Goal: Transaction & Acquisition: Purchase product/service

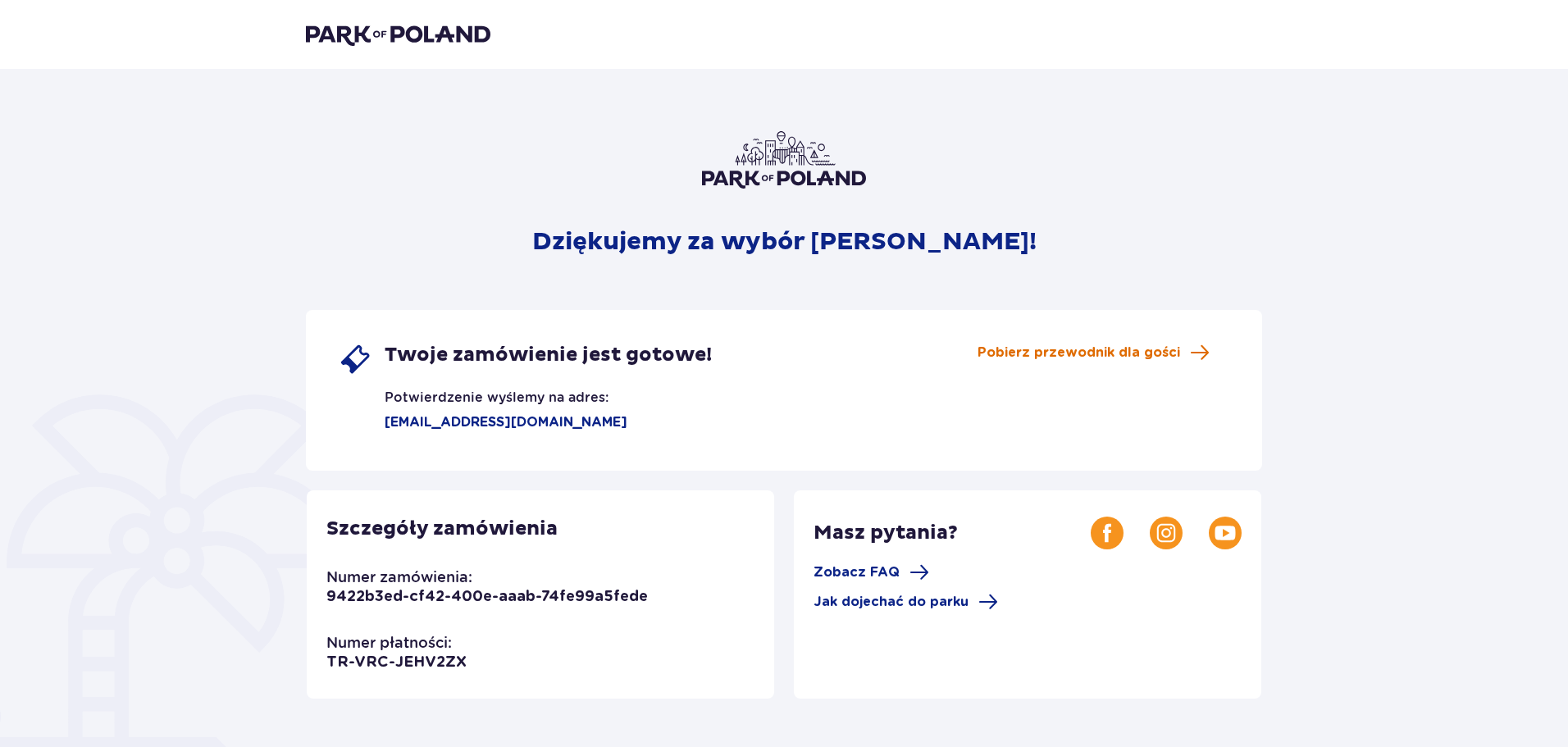
click at [1161, 353] on span "Pobierz przewodnik dla gości" at bounding box center [1079, 353] width 202 height 18
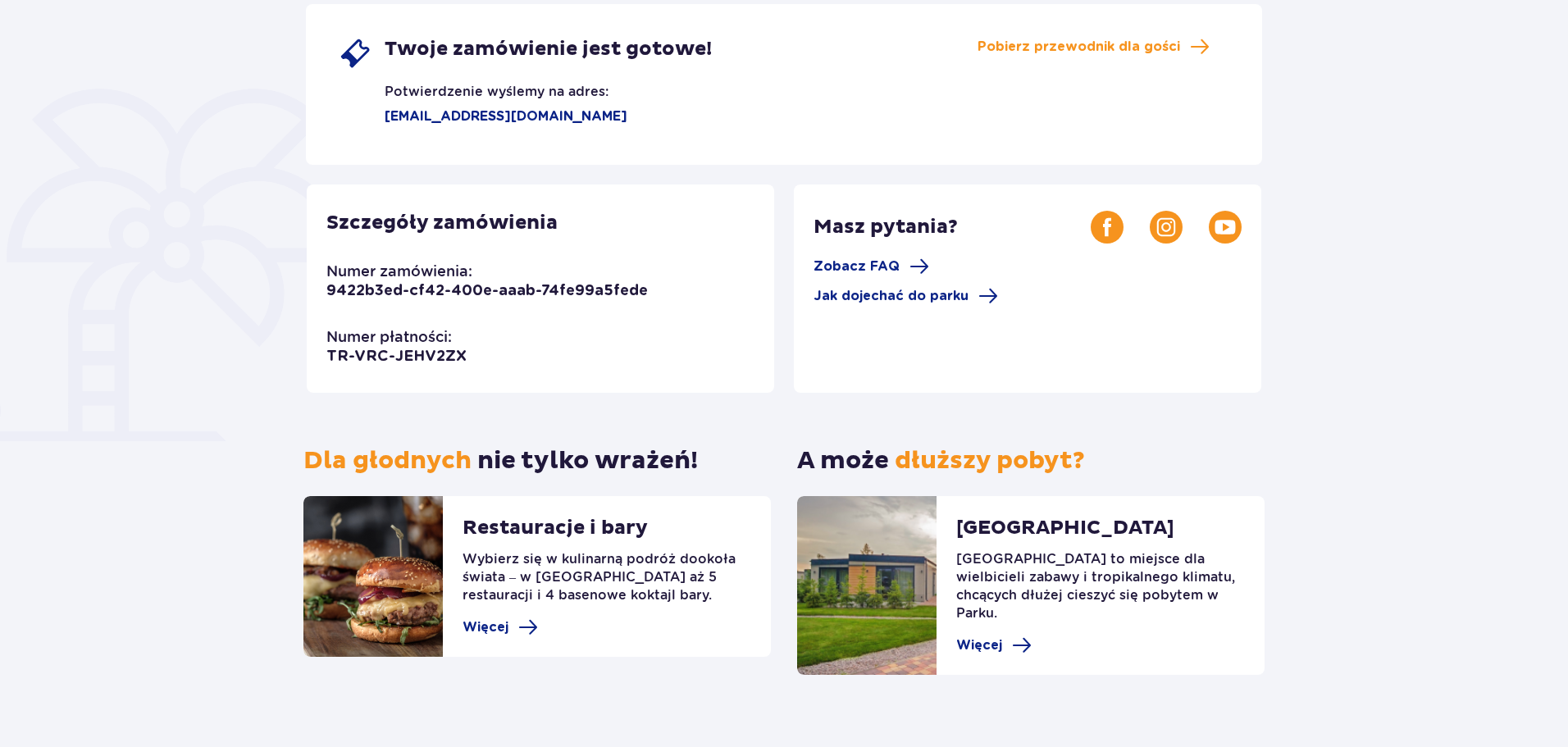
scroll to position [315, 0]
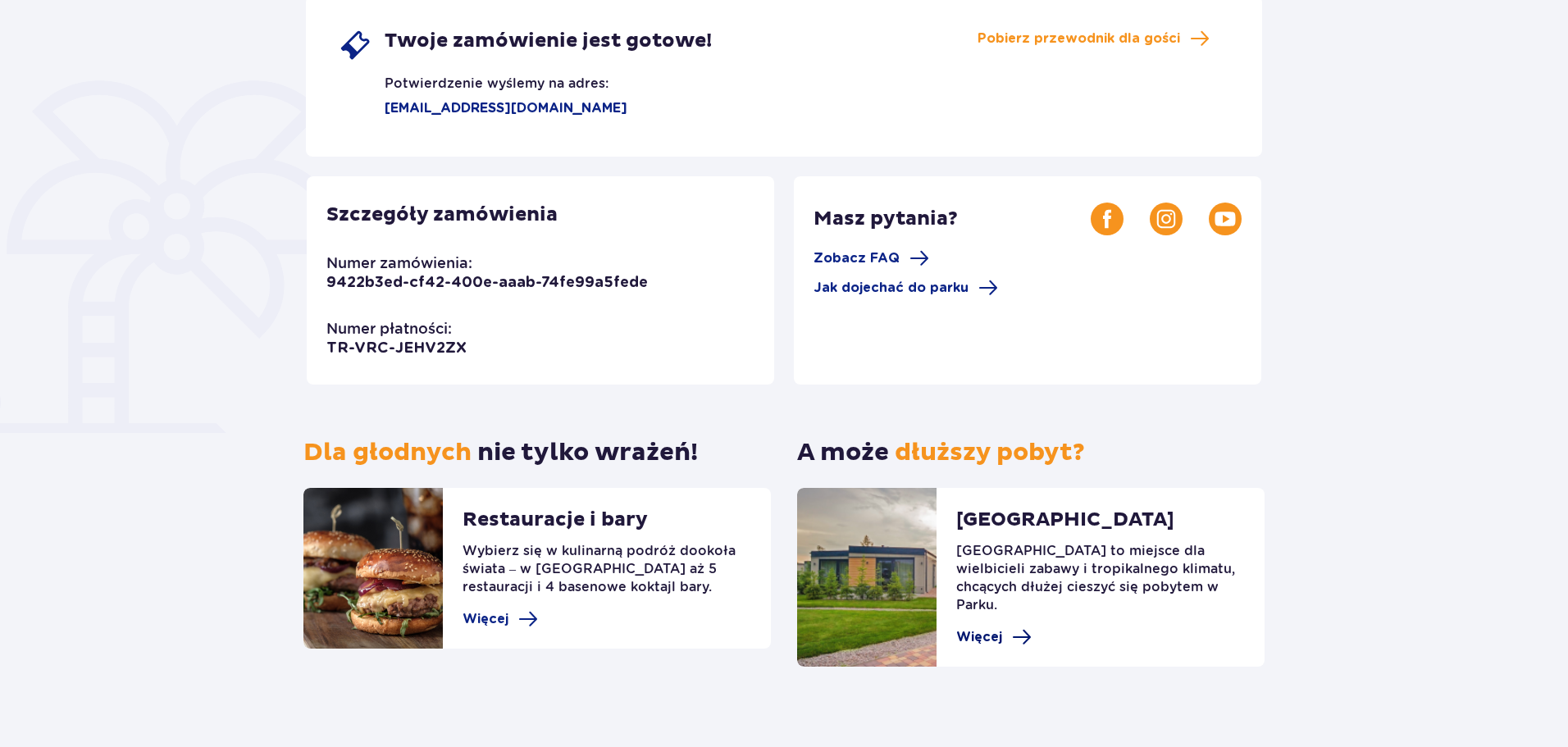
click at [1013, 627] on span at bounding box center [1021, 637] width 19 height 19
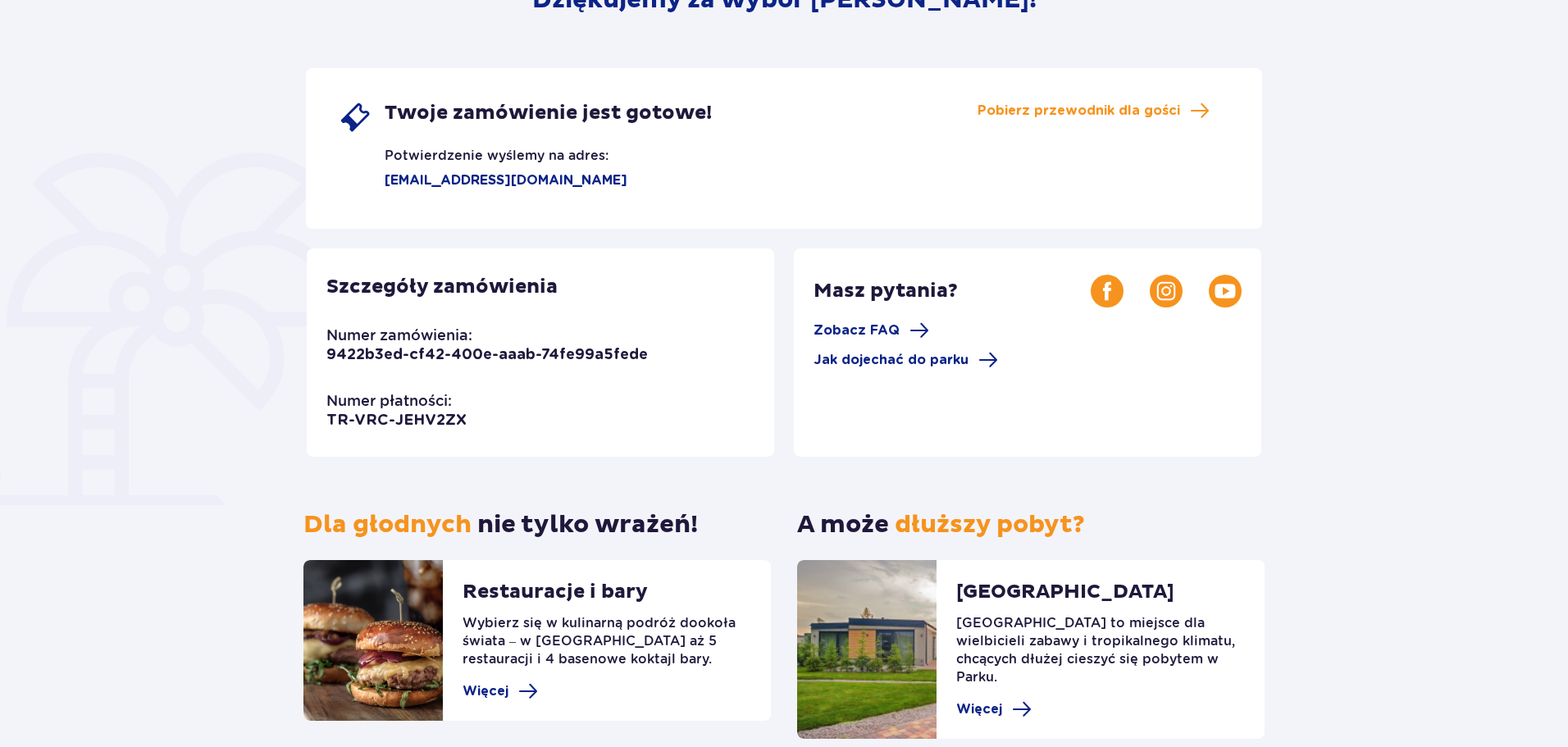
scroll to position [232, 0]
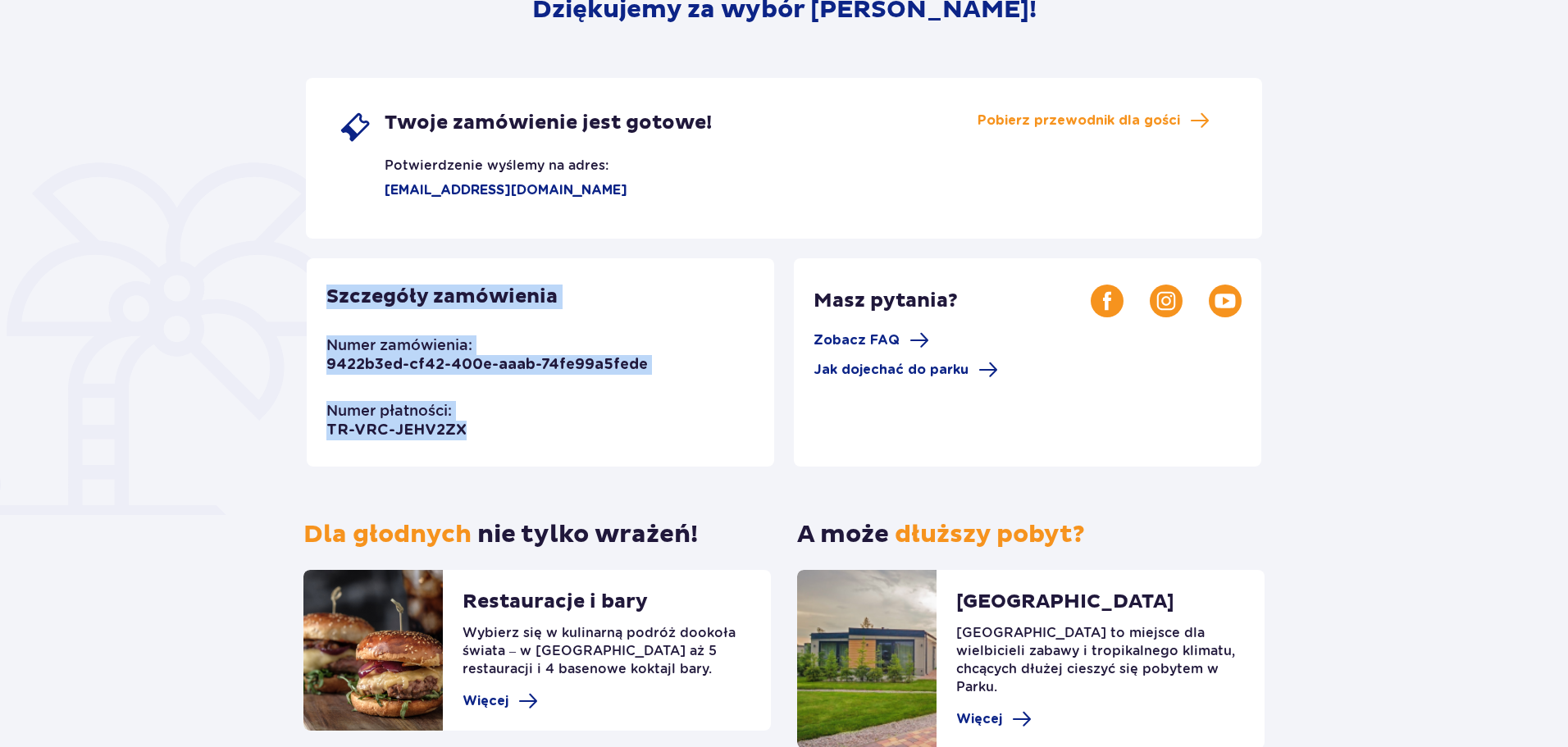
drag, startPoint x: 327, startPoint y: 292, endPoint x: 475, endPoint y: 425, distance: 199.0
click at [475, 425] on div "Szczegóły zamówienia Numer zamówienia: 9422b3ed-cf42-400e-aaab-74fe99a5fede Num…" at bounding box center [540, 362] width 467 height 208
copy div "Szczegóły zamówienia Numer zamówienia: 9422b3ed-cf42-400e-aaab-74fe99a5fede Num…"
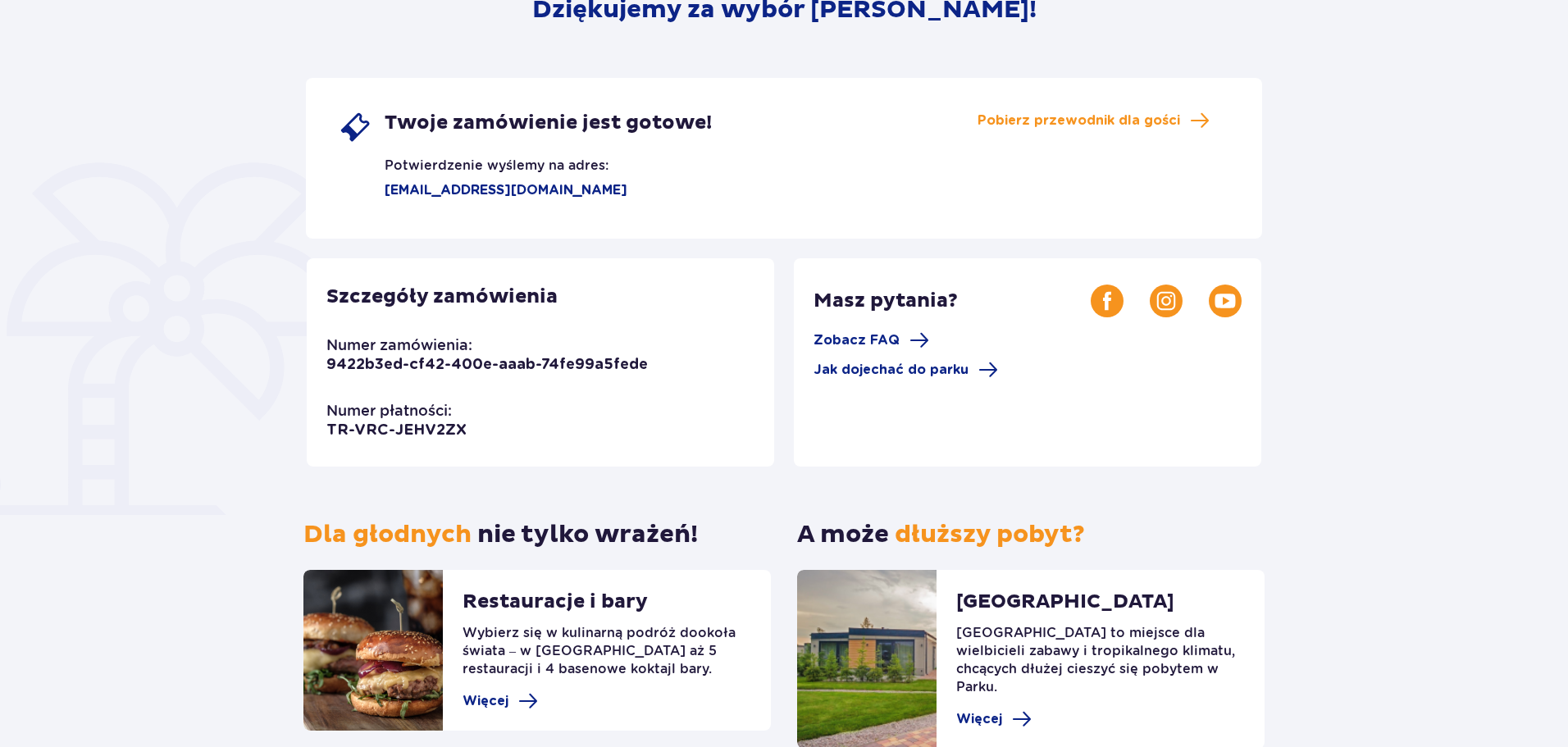
click at [953, 433] on div "Masz pytania? Zobacz FAQ Jak dojechać do parku" at bounding box center [1027, 362] width 467 height 208
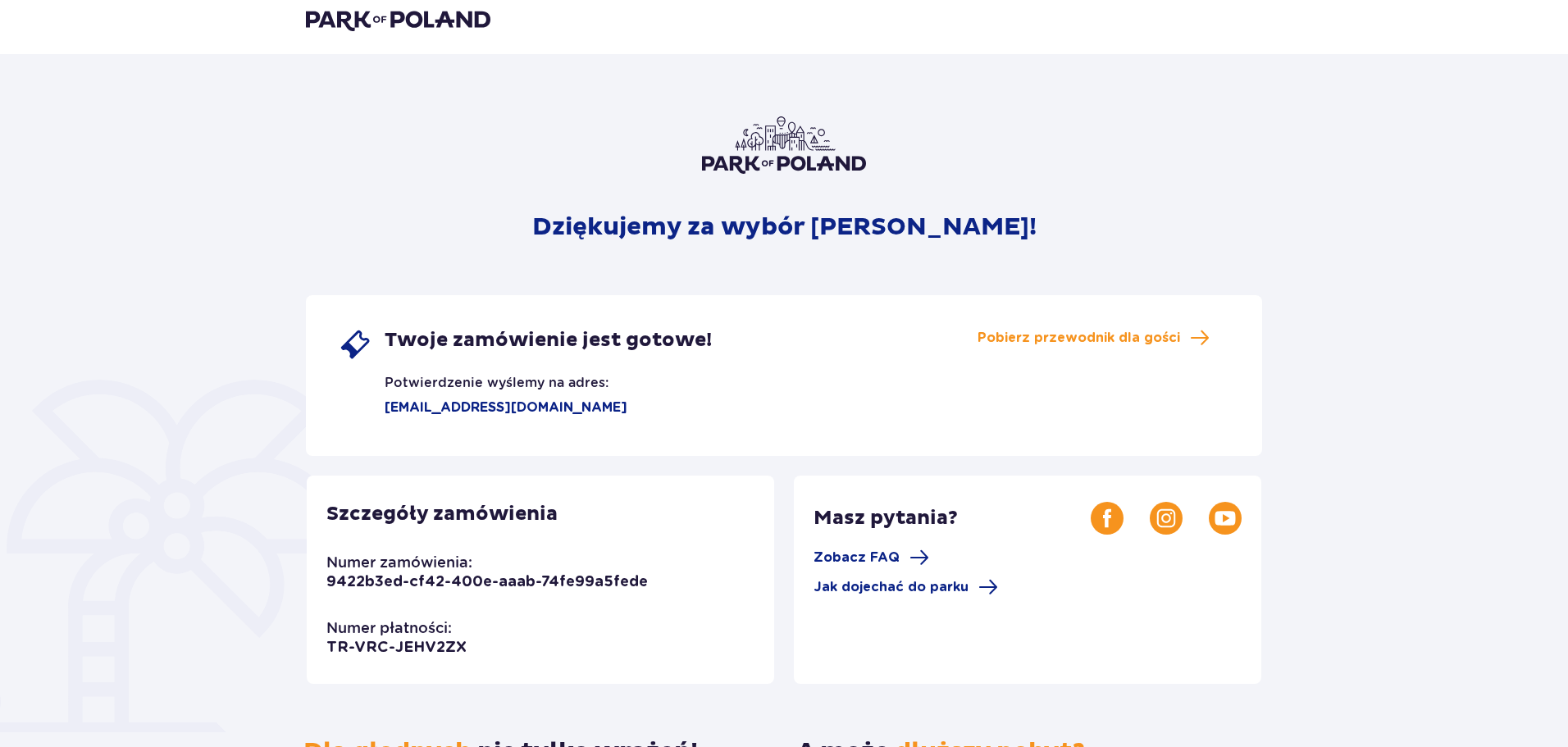
scroll to position [0, 0]
